Goal: Task Accomplishment & Management: Use online tool/utility

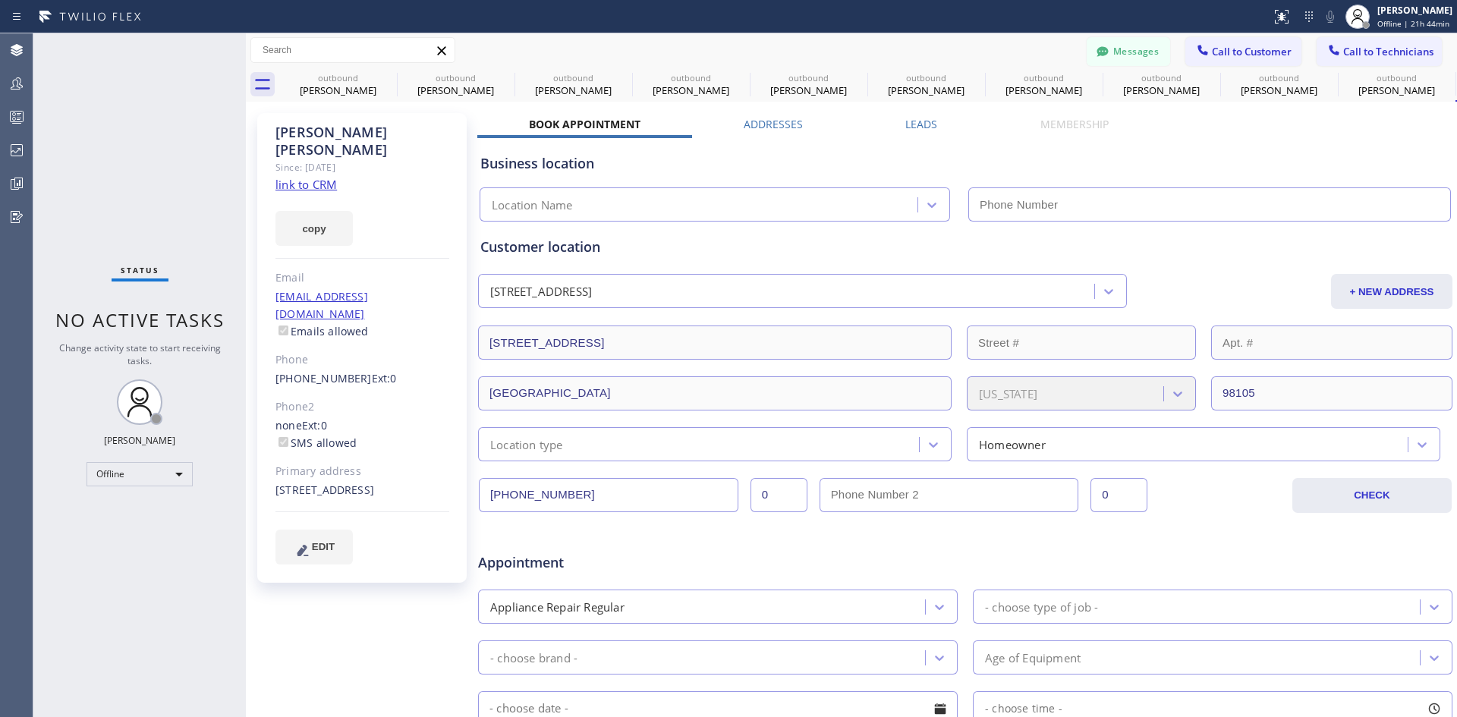
type input "[PHONE_NUMBER]"
click at [387, 75] on icon at bounding box center [387, 77] width 18 height 18
click at [0, 0] on icon at bounding box center [0, 0] width 0 height 0
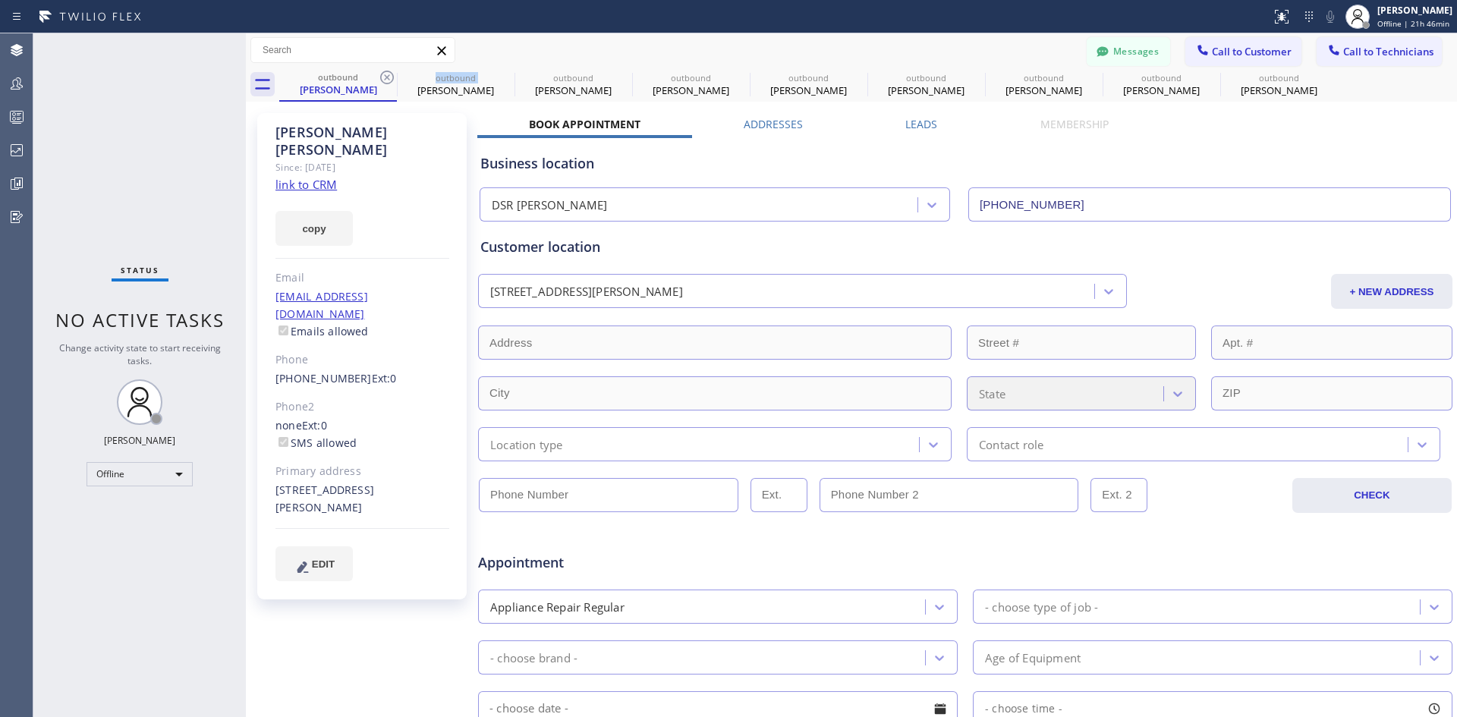
click at [387, 75] on icon at bounding box center [387, 77] width 18 height 18
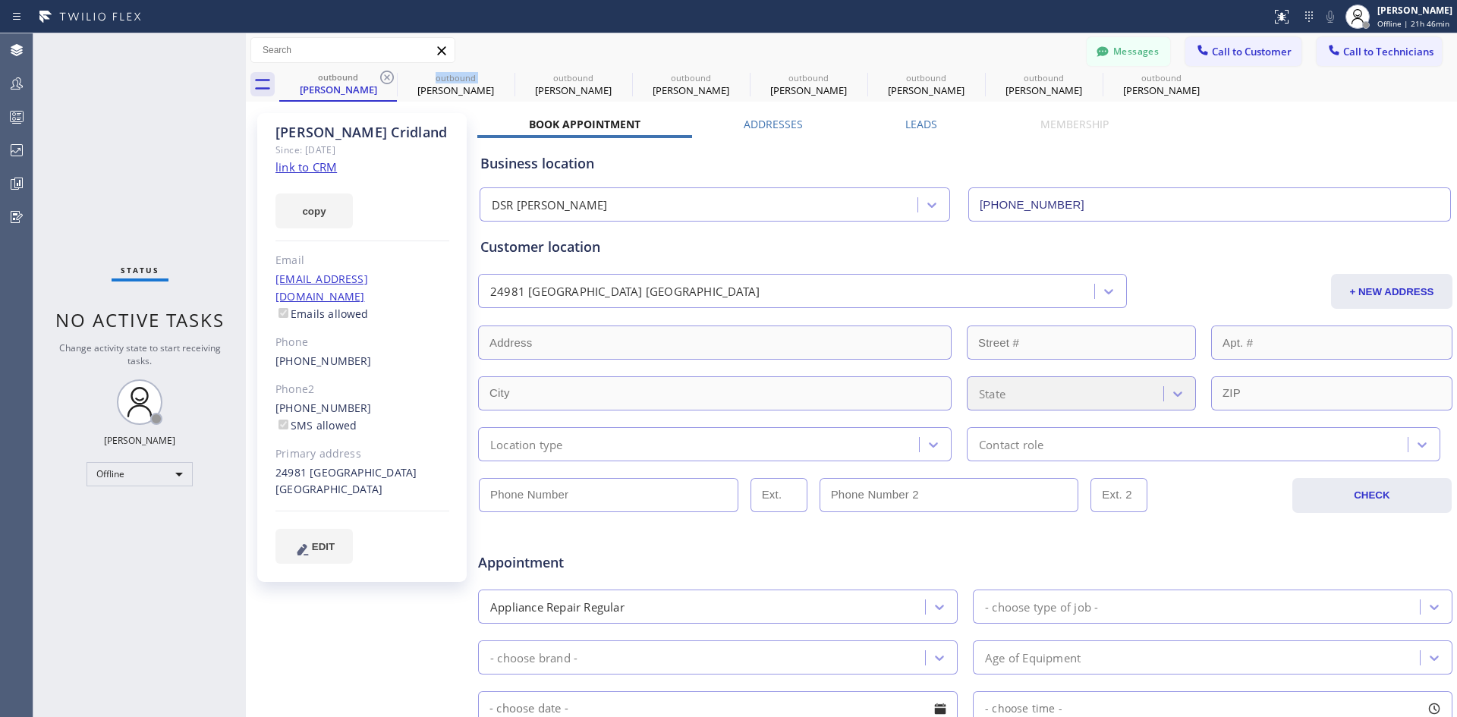
click at [387, 75] on icon at bounding box center [387, 77] width 18 height 18
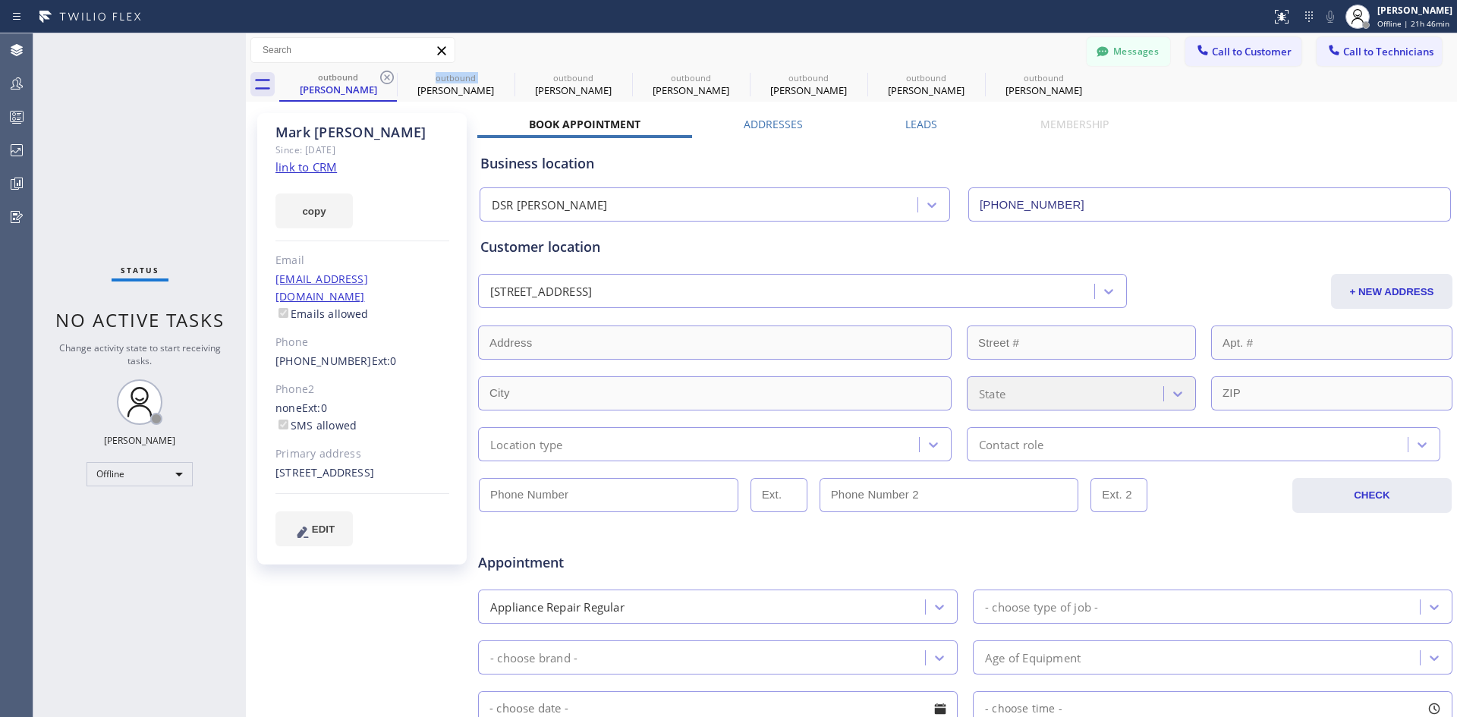
click at [387, 75] on icon at bounding box center [387, 77] width 18 height 18
click at [0, 0] on icon at bounding box center [0, 0] width 0 height 0
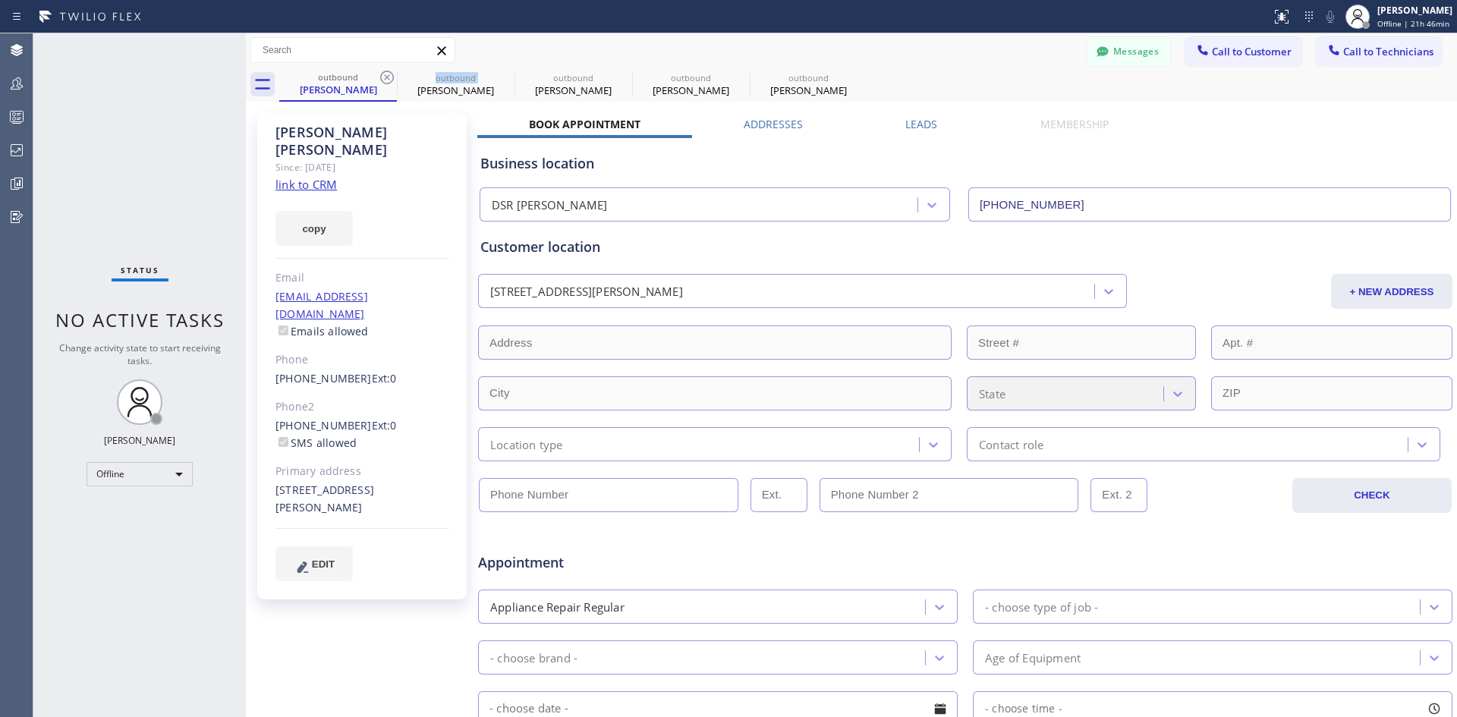
click at [387, 75] on icon at bounding box center [387, 77] width 18 height 18
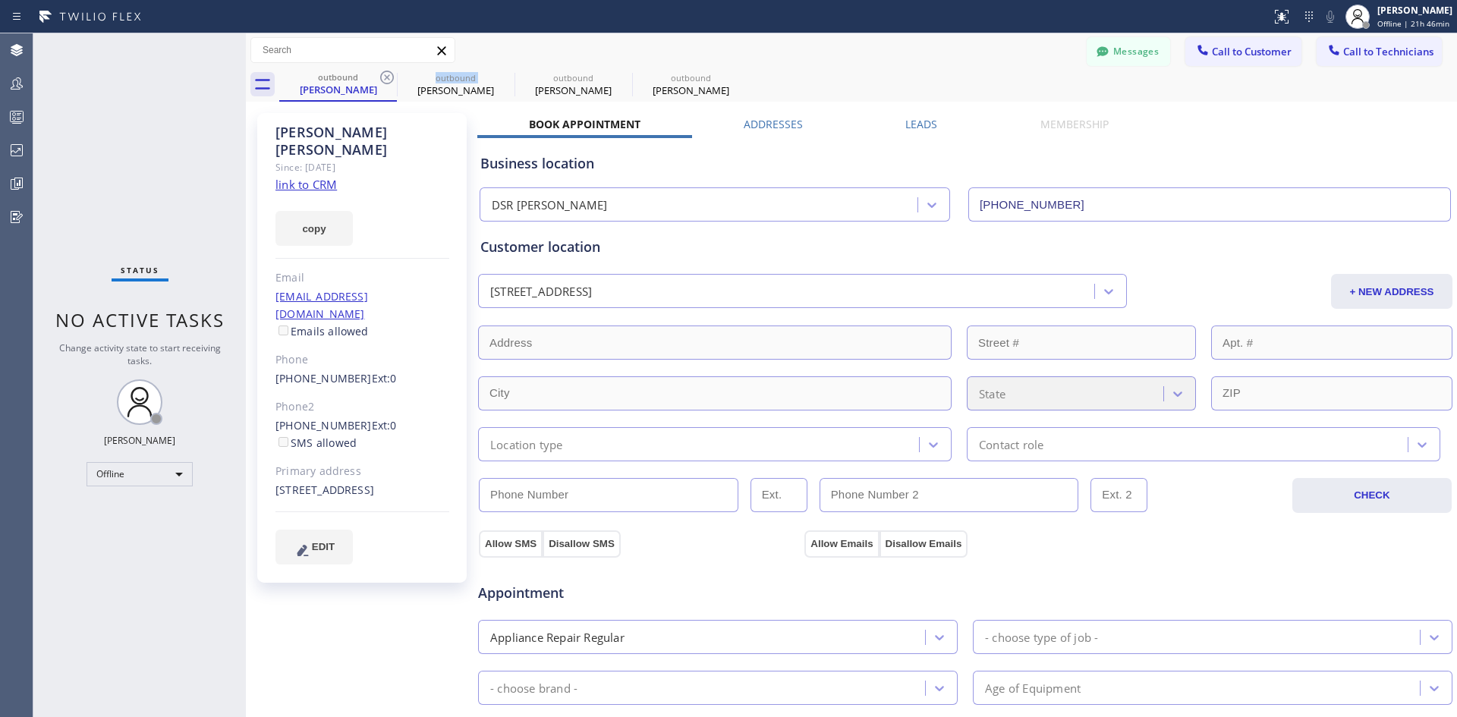
click at [387, 75] on icon at bounding box center [387, 77] width 18 height 18
click at [0, 0] on icon at bounding box center [0, 0] width 0 height 0
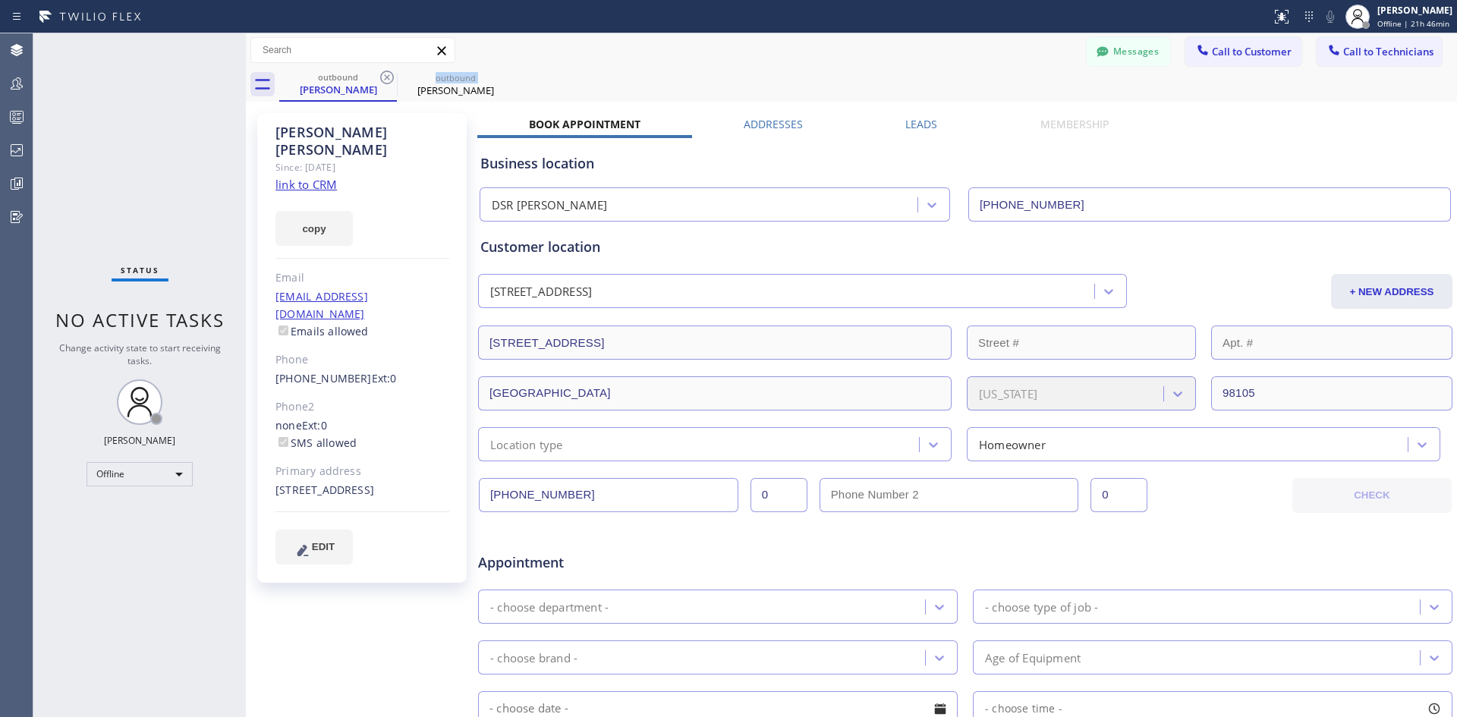
click at [387, 75] on icon at bounding box center [387, 77] width 18 height 18
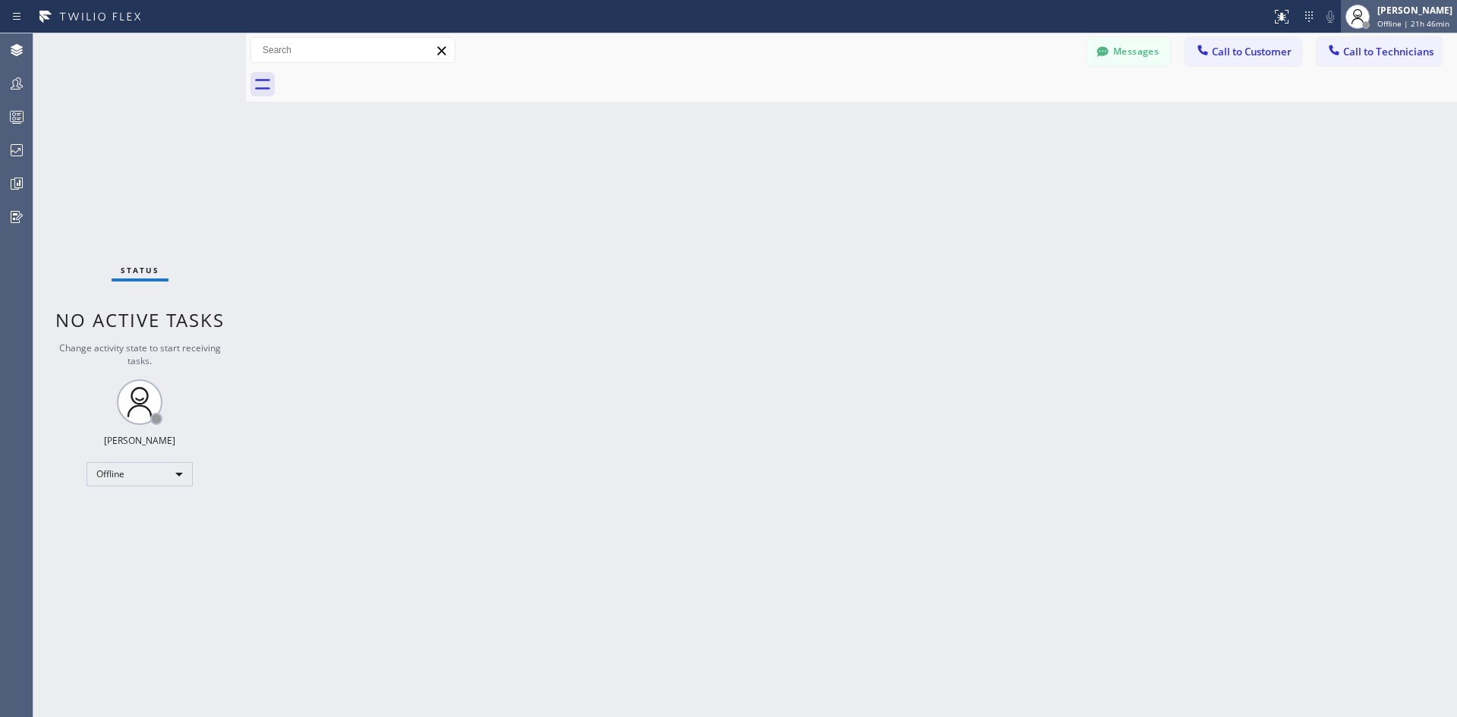
click at [1395, 14] on div "[PERSON_NAME]" at bounding box center [1414, 10] width 75 height 13
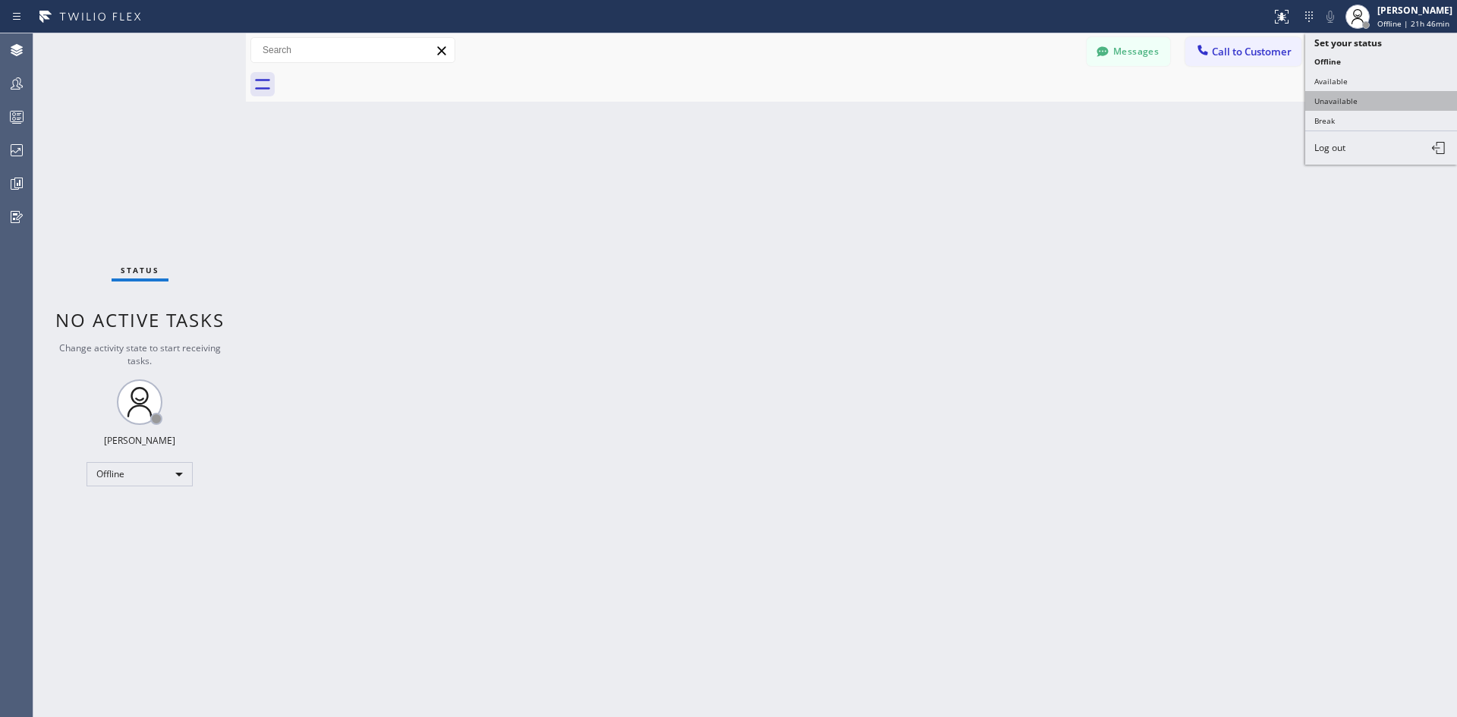
click at [1367, 94] on button "Unavailable" at bounding box center [1381, 101] width 152 height 20
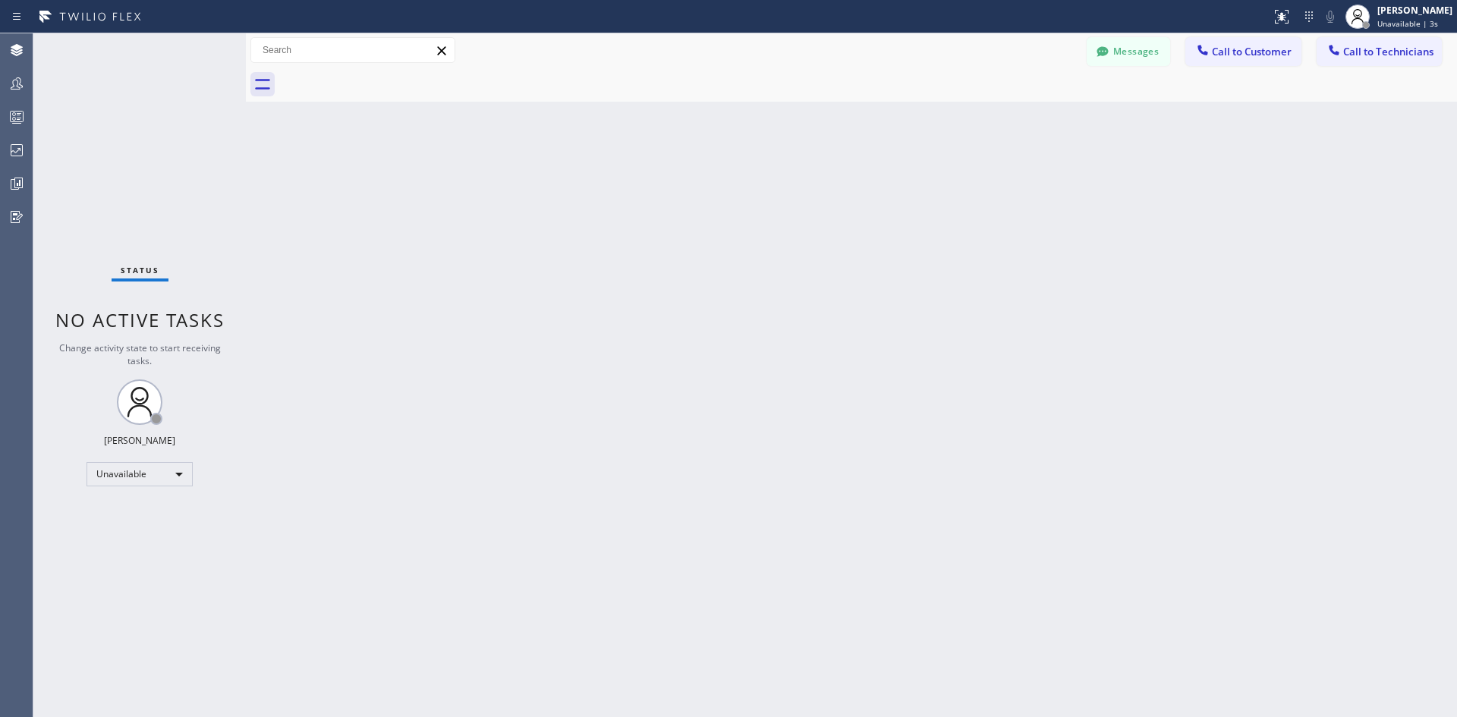
click at [1257, 49] on span "Call to Customer" at bounding box center [1252, 52] width 80 height 14
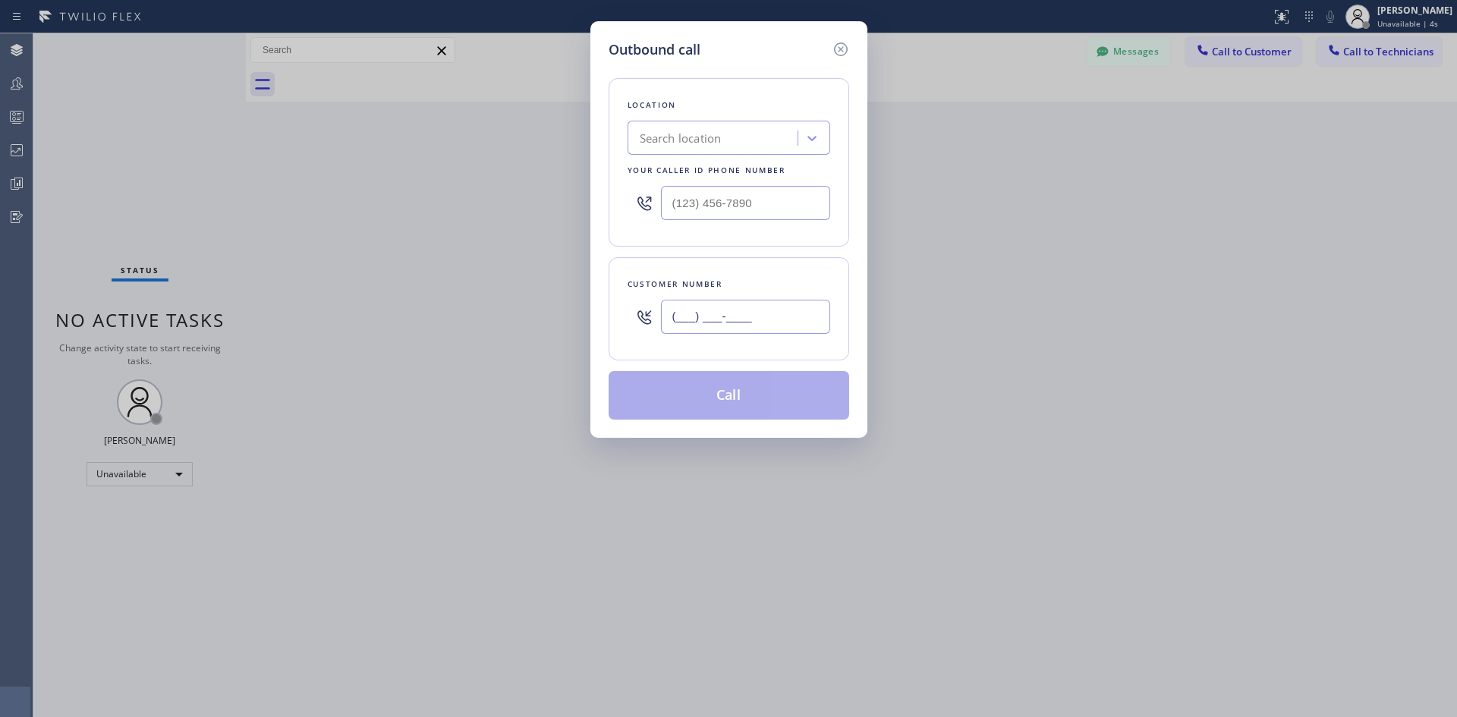
click at [734, 320] on input "(___) ___-____" at bounding box center [745, 317] width 169 height 34
paste input "818) 726-5065"
type input "[PHONE_NUMBER]"
click at [713, 130] on div "Search location" at bounding box center [681, 138] width 82 height 17
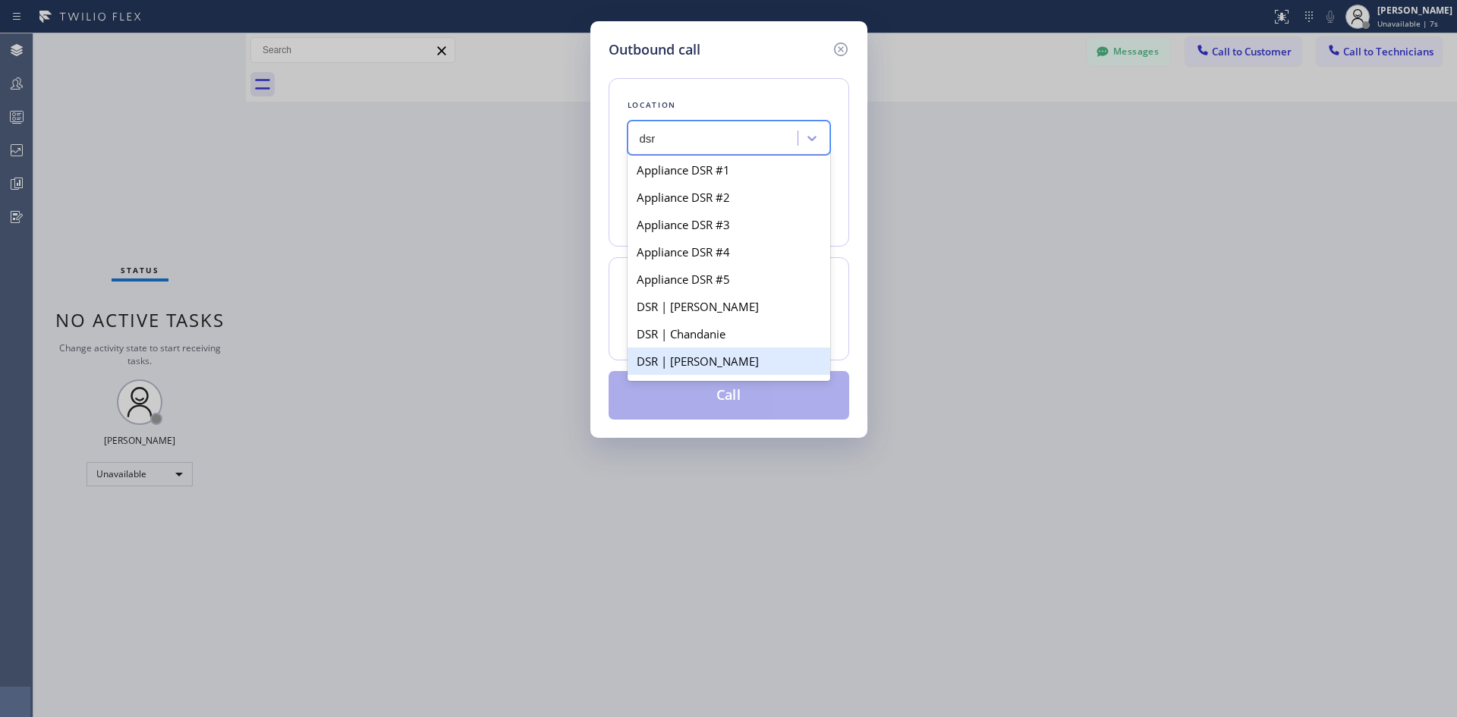
scroll to position [455, 0]
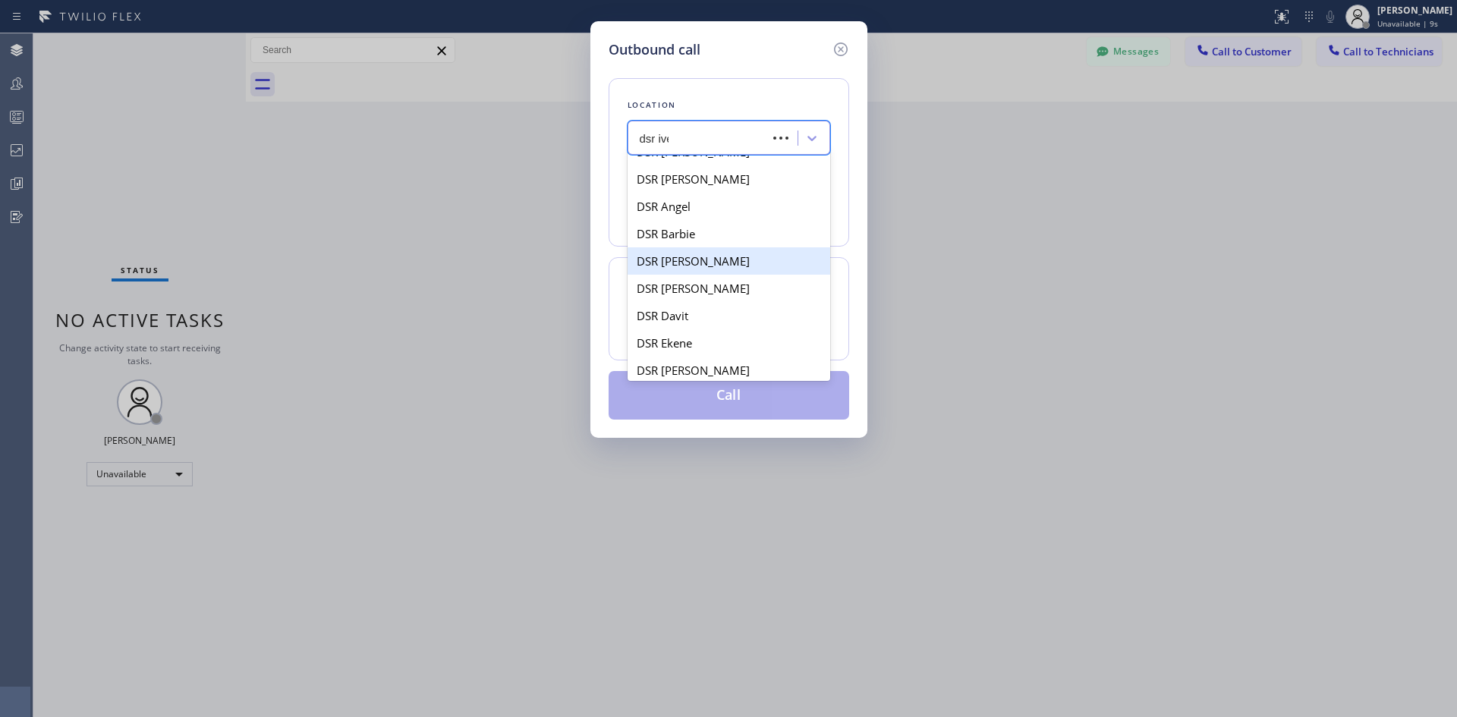
type input "dsr iver"
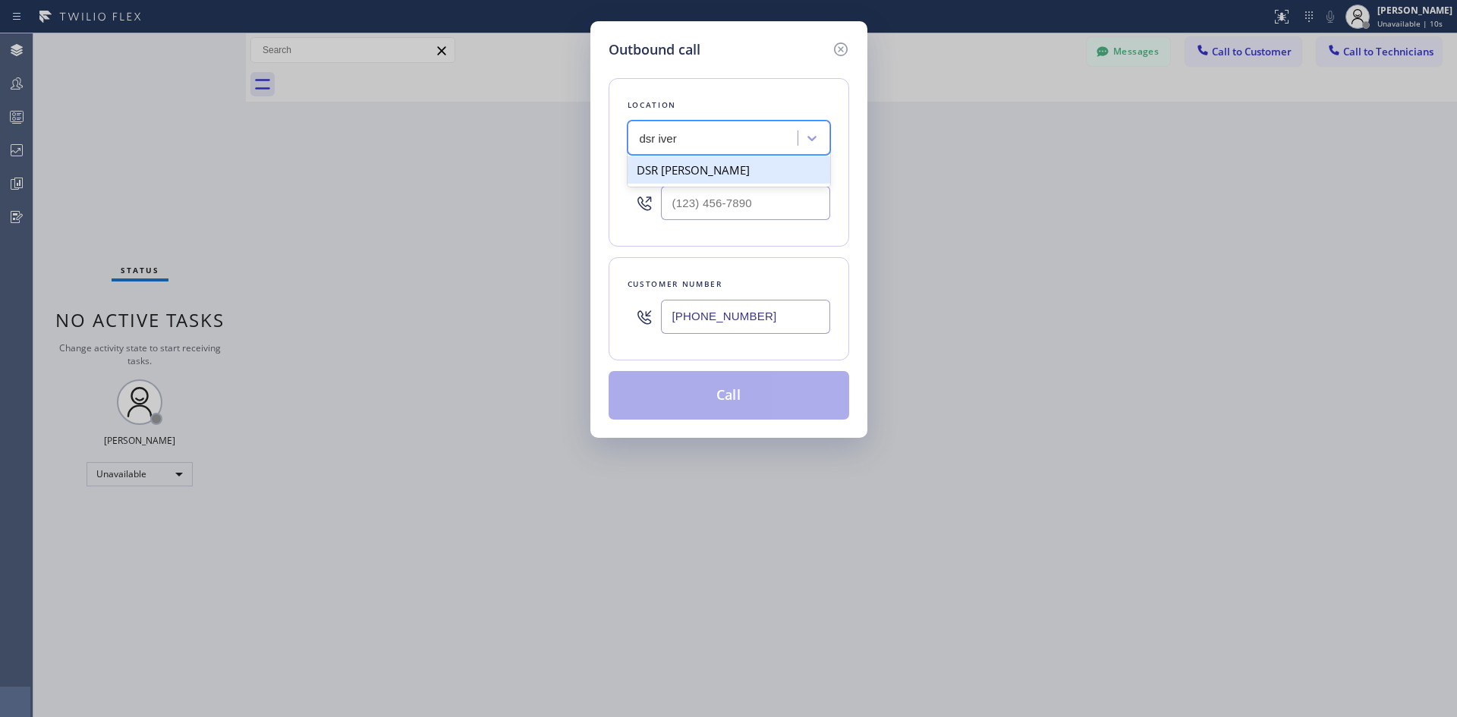
scroll to position [0, 0]
click at [725, 165] on div "DSR [PERSON_NAME]" at bounding box center [729, 169] width 203 height 27
type input "[PHONE_NUMBER]"
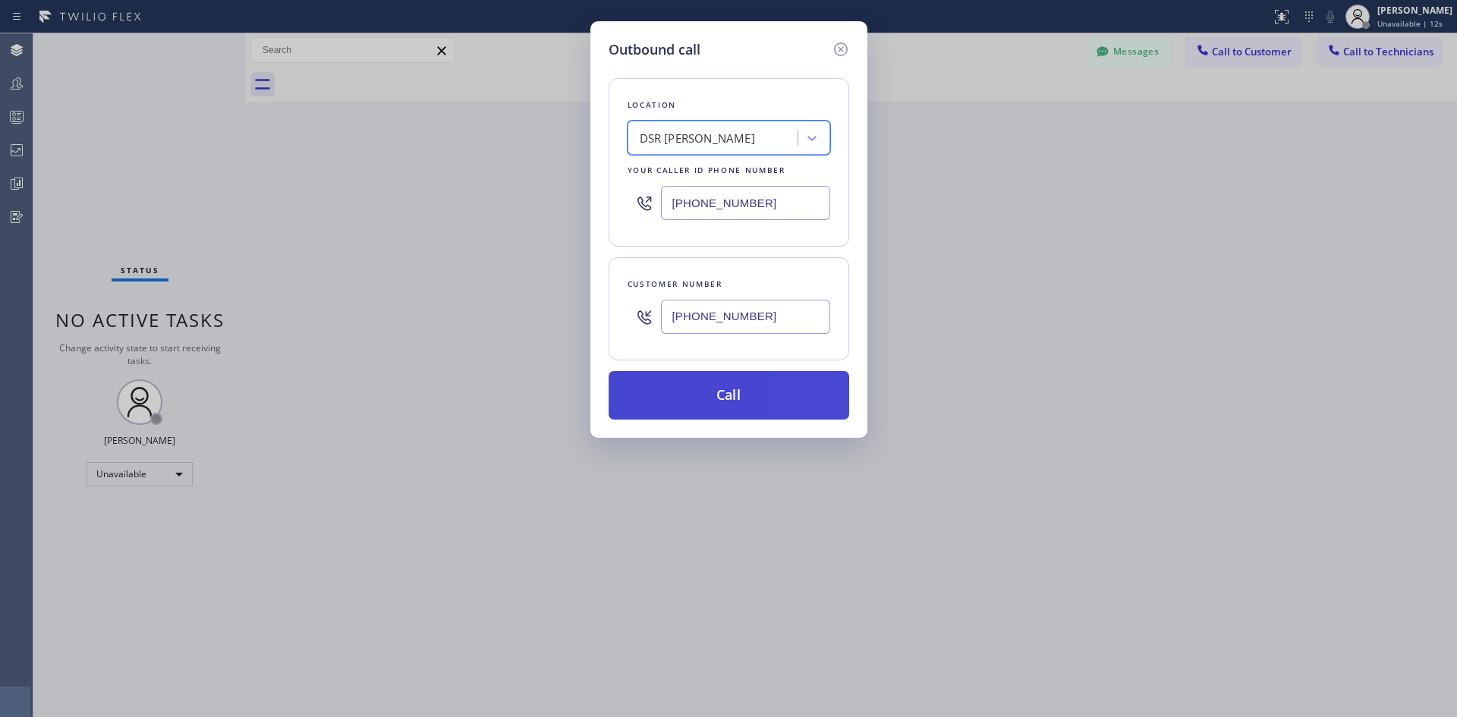
click at [773, 387] on button "Call" at bounding box center [729, 395] width 241 height 49
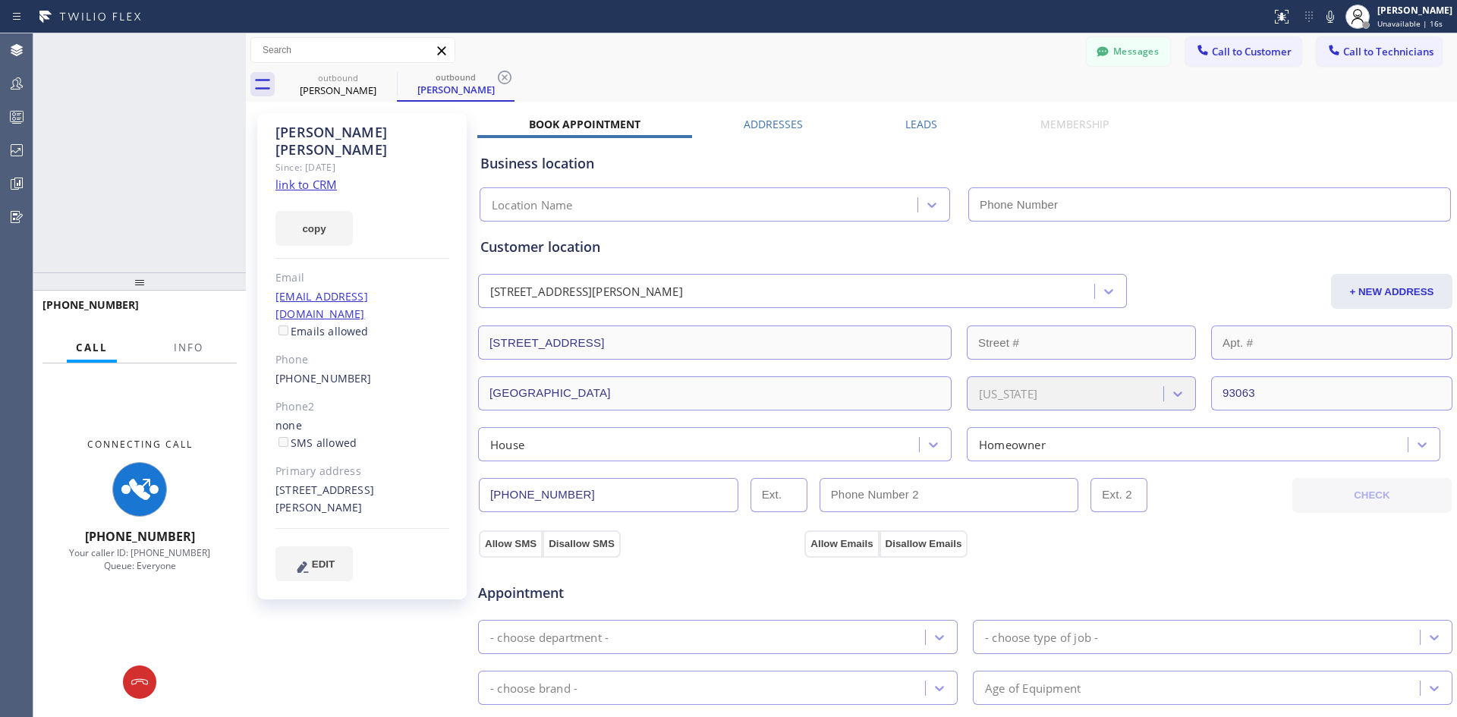
type input "[PHONE_NUMBER]"
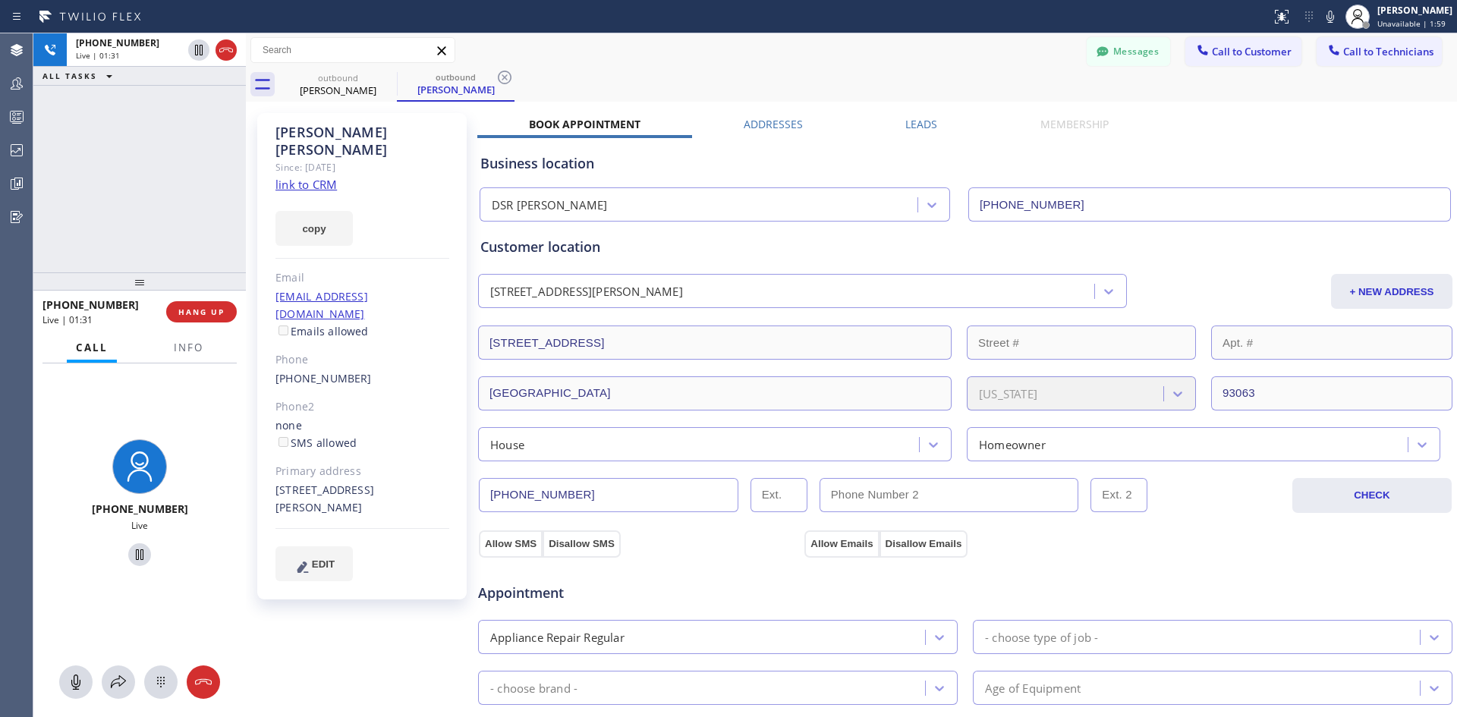
click at [1042, 263] on div "Customer location [STREET_ADDRESS] + NEW ADDRESS [STREET_ADDRESS][PERSON_NAME][…" at bounding box center [965, 349] width 970 height 225
click at [1162, 568] on div "Appointment" at bounding box center [965, 584] width 977 height 39
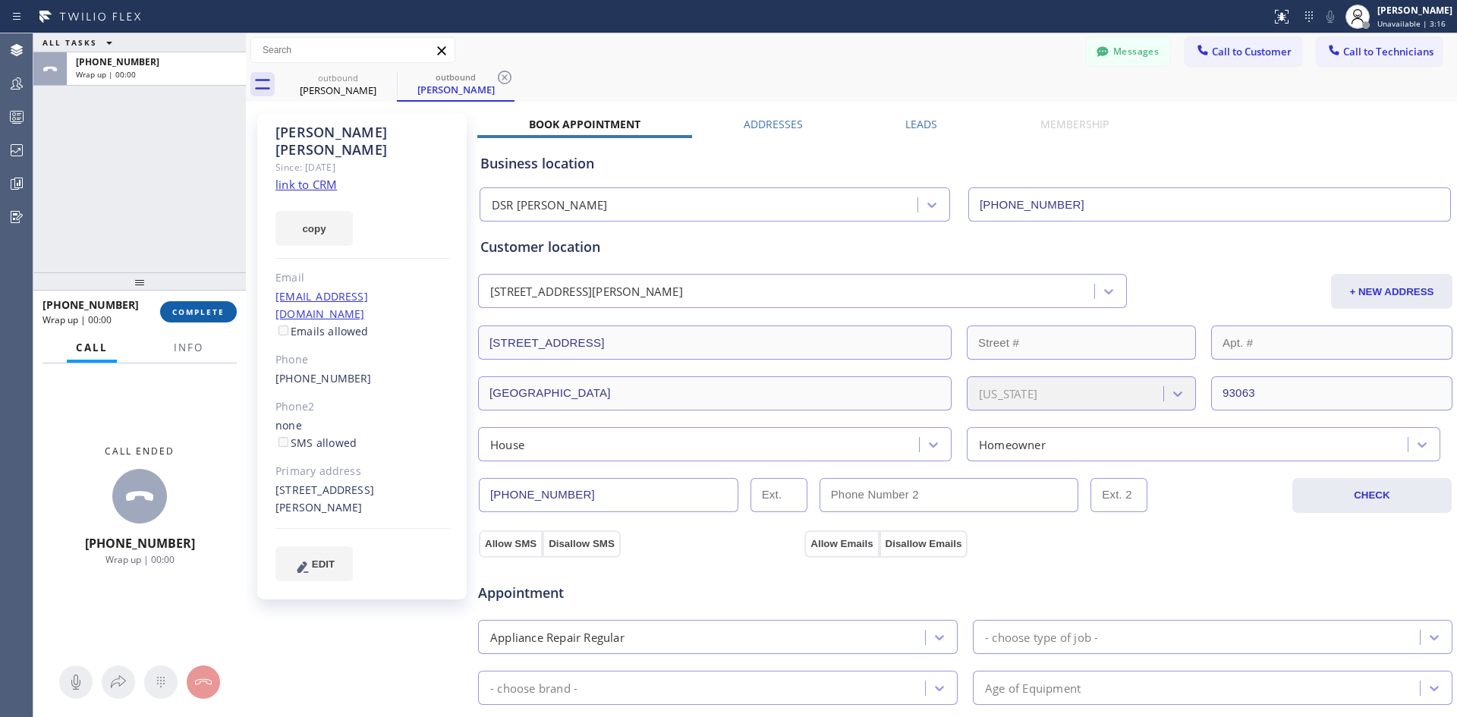
click at [209, 314] on span "COMPLETE" at bounding box center [198, 312] width 52 height 11
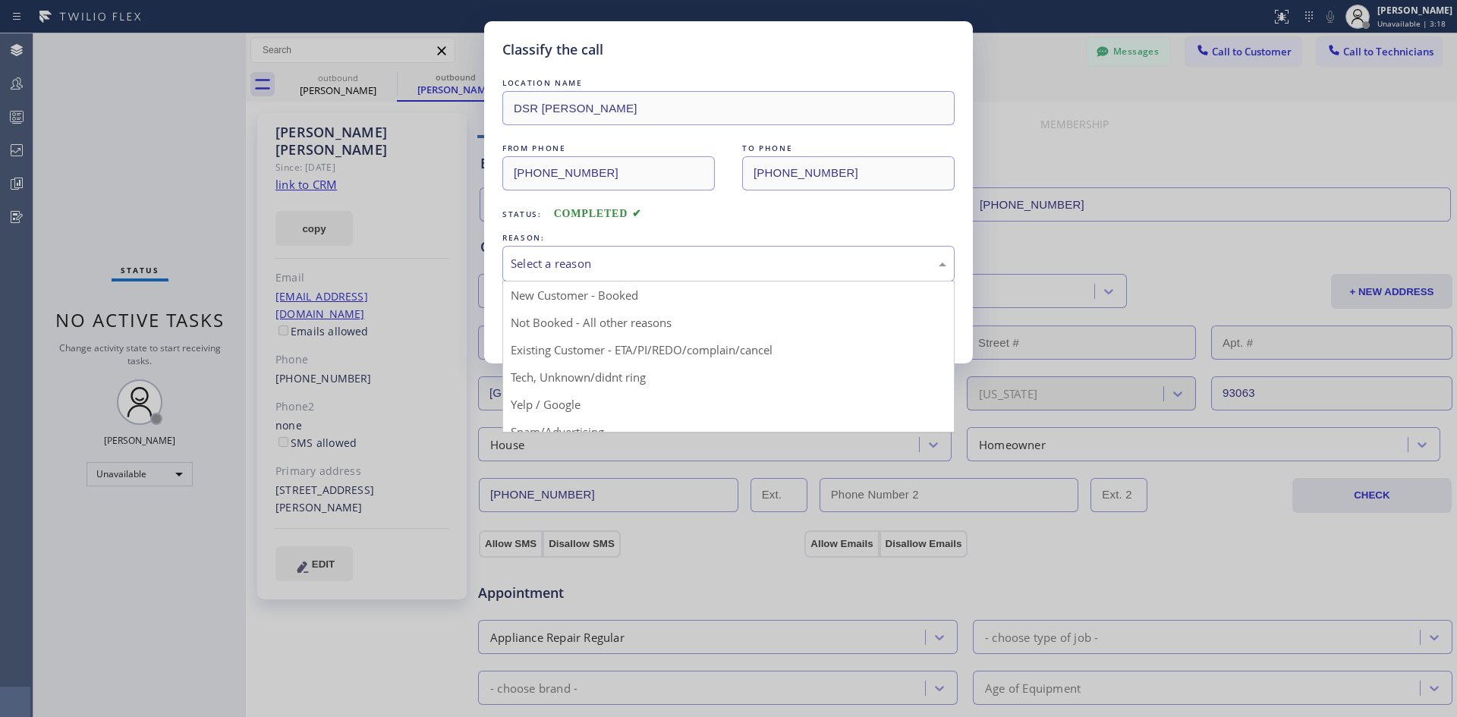
click at [779, 265] on div "Select a reason" at bounding box center [729, 263] width 436 height 17
drag, startPoint x: 776, startPoint y: 341, endPoint x: 750, endPoint y: 341, distance: 25.8
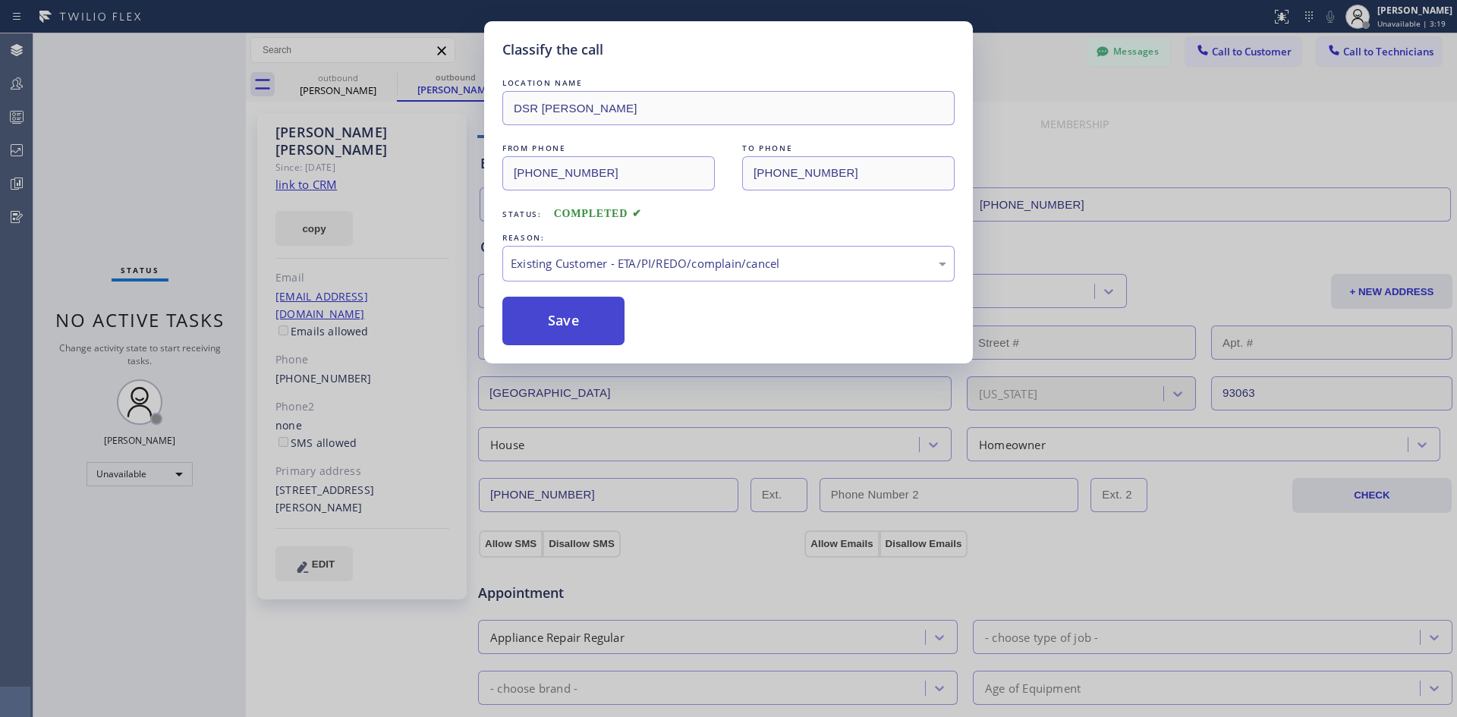
click at [543, 316] on button "Save" at bounding box center [563, 321] width 122 height 49
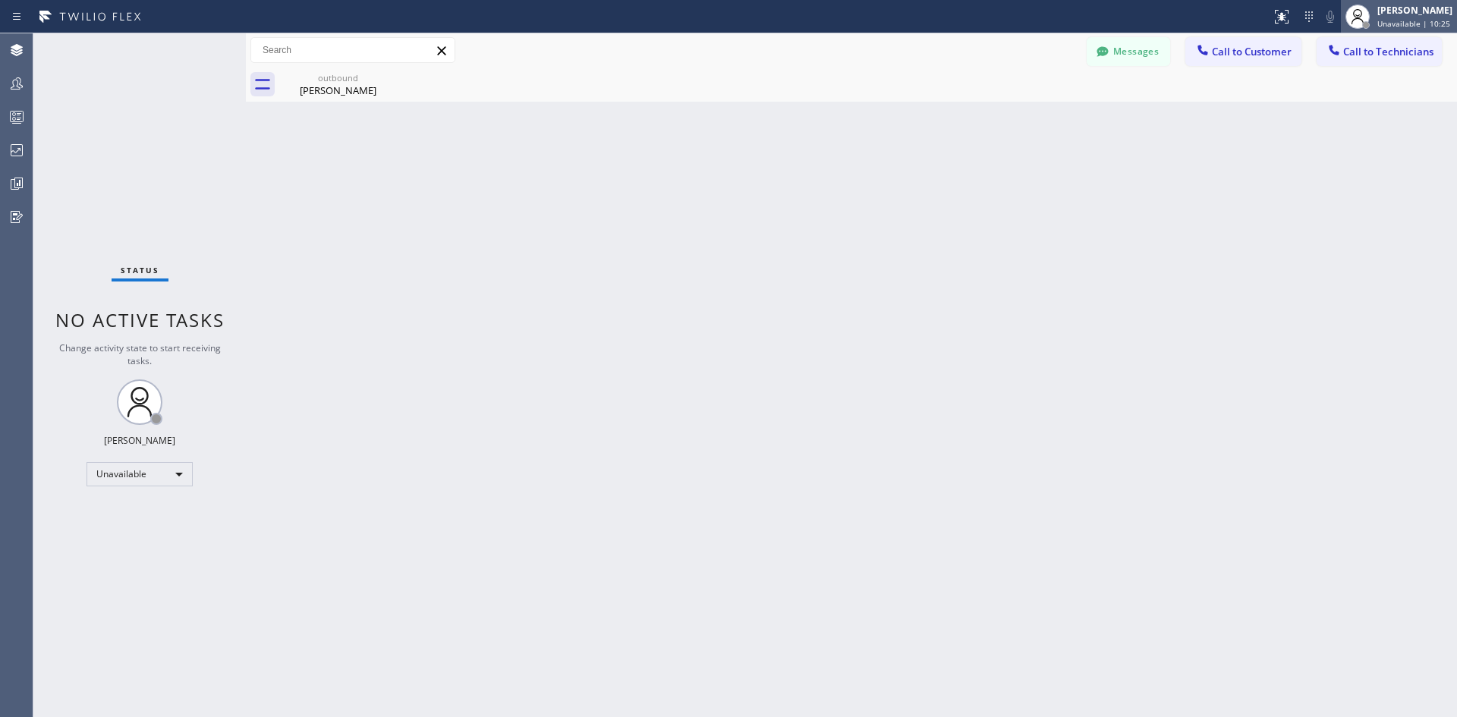
click at [1374, 17] on div "[PERSON_NAME] Unavailable | 10:25" at bounding box center [1415, 16] width 83 height 27
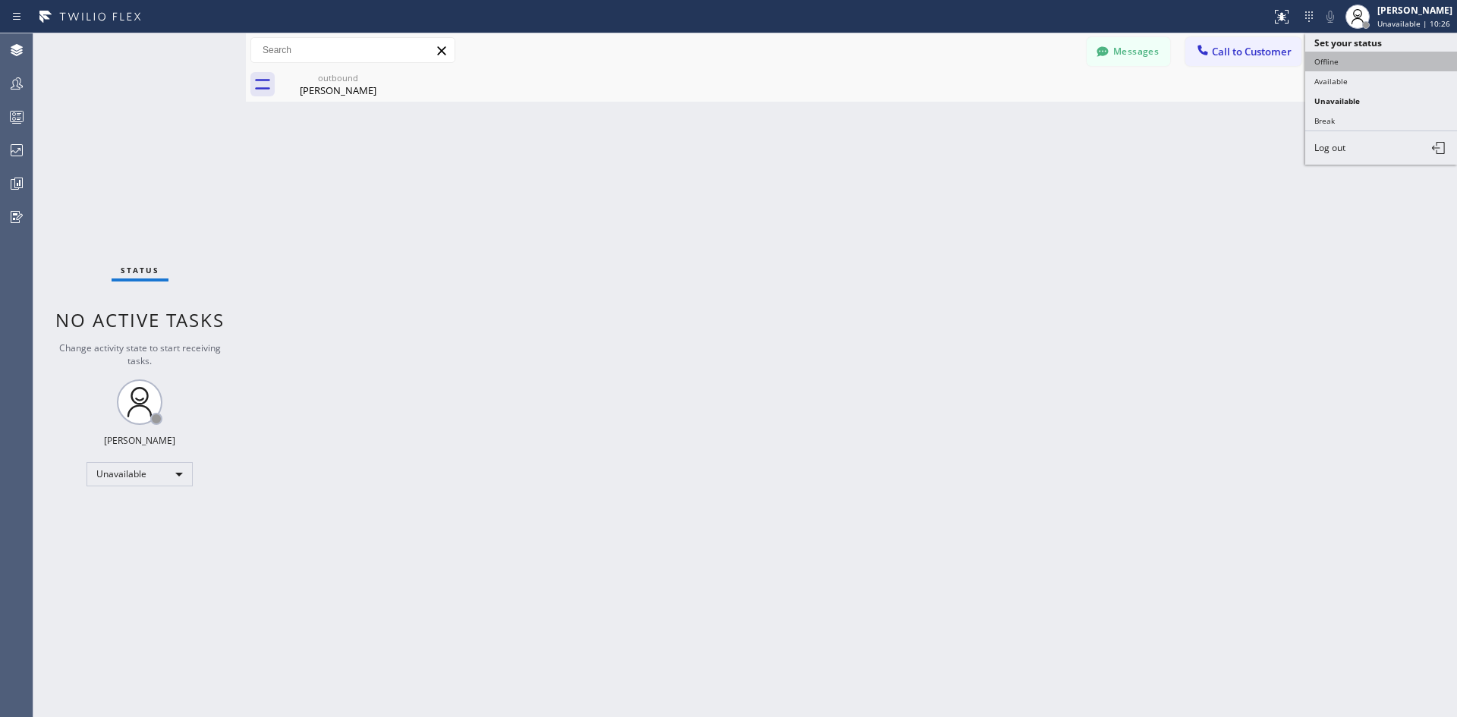
click at [1346, 63] on button "Offline" at bounding box center [1381, 62] width 152 height 20
